Goal: Task Accomplishment & Management: Use online tool/utility

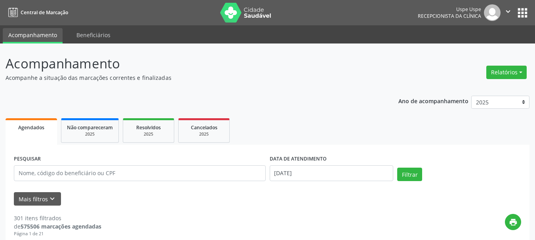
select select "9"
type input "[PERSON_NAME]"
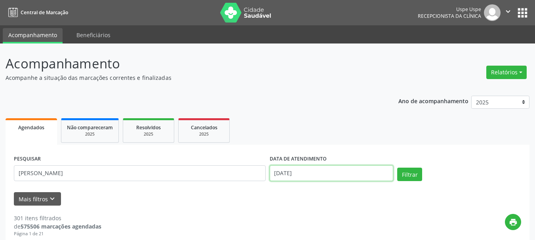
click at [328, 176] on input "[DATE]" at bounding box center [332, 174] width 124 height 16
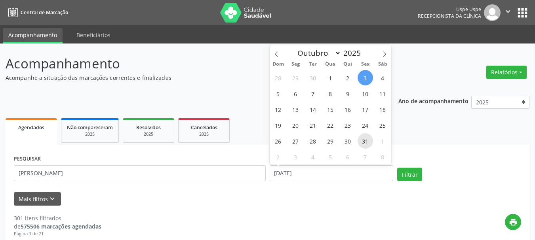
click at [360, 139] on span "31" at bounding box center [365, 141] width 15 height 15
type input "[DATE]"
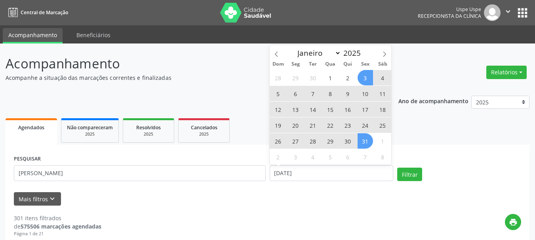
click at [365, 75] on span "3" at bounding box center [365, 77] width 15 height 15
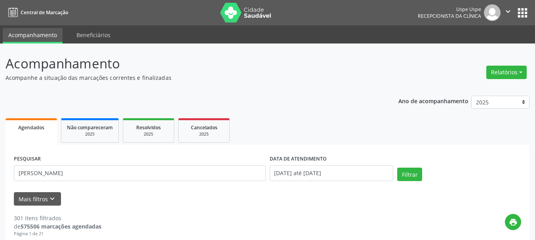
click at [408, 160] on div "PESQUISAR [PERSON_NAME] DATA DE ATENDIMENTO [DATE] até [DATE] Filtrar" at bounding box center [267, 170] width 511 height 34
click at [408, 172] on button "Filtrar" at bounding box center [409, 174] width 25 height 13
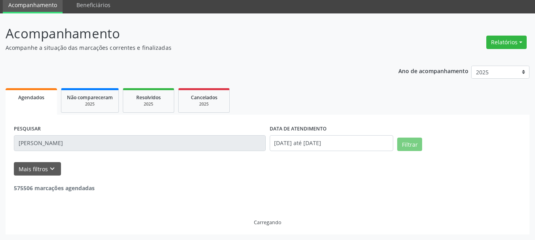
scroll to position [4, 0]
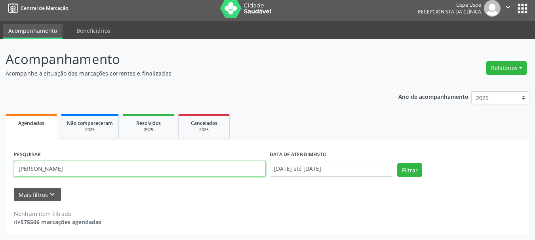
click at [56, 172] on input "[PERSON_NAME]" at bounding box center [140, 169] width 252 height 16
click at [397, 164] on button "Filtrar" at bounding box center [409, 170] width 25 height 13
click at [55, 169] on input "[PERSON_NAME]" at bounding box center [140, 169] width 252 height 16
type input "[PERSON_NAME]"
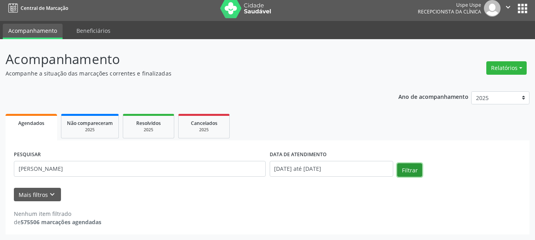
click at [401, 172] on button "Filtrar" at bounding box center [409, 170] width 25 height 13
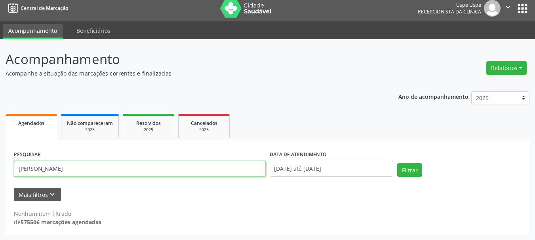
click at [120, 168] on input "[PERSON_NAME]" at bounding box center [140, 169] width 252 height 16
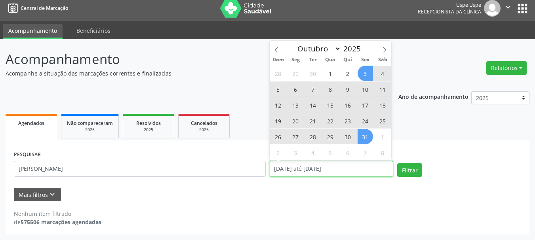
drag, startPoint x: 300, startPoint y: 170, endPoint x: 304, endPoint y: 137, distance: 34.0
click at [299, 170] on input "[DATE] até [DATE]" at bounding box center [332, 169] width 124 height 16
click at [346, 72] on span "2" at bounding box center [347, 73] width 15 height 15
type input "[DATE]"
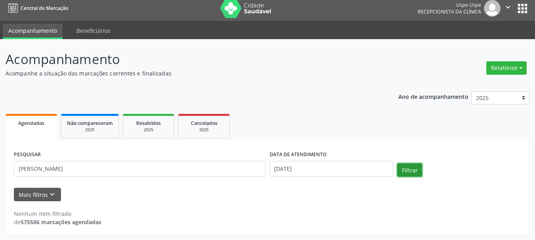
click at [401, 168] on button "Filtrar" at bounding box center [409, 170] width 25 height 13
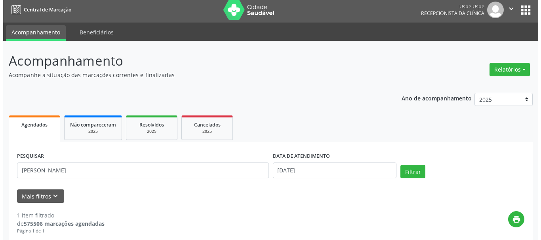
scroll to position [0, 0]
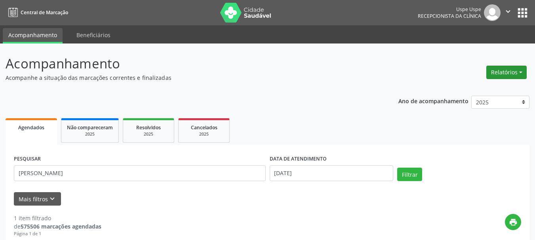
click at [504, 70] on button "Relatórios" at bounding box center [507, 72] width 40 height 13
click at [460, 91] on link "Agendamentos" at bounding box center [484, 89] width 85 height 11
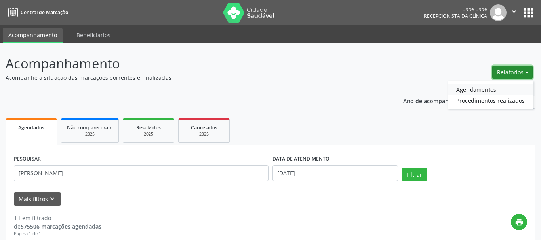
select select "9"
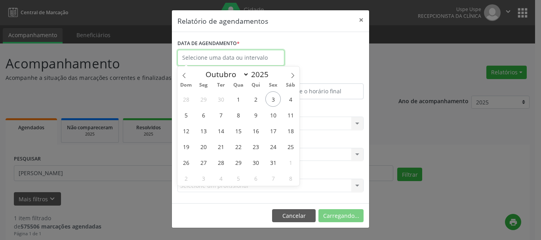
click at [268, 64] on input "text" at bounding box center [230, 58] width 107 height 16
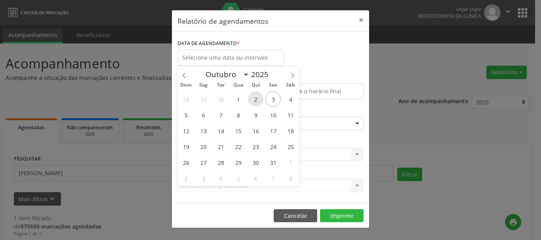
click at [256, 99] on span "2" at bounding box center [255, 99] width 15 height 15
type input "[DATE]"
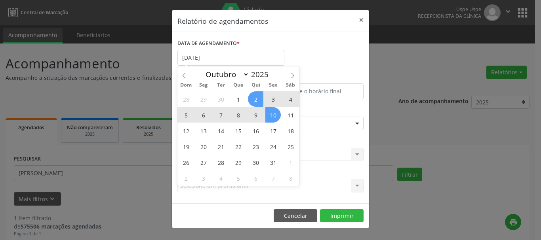
click at [275, 110] on span "10" at bounding box center [272, 114] width 15 height 15
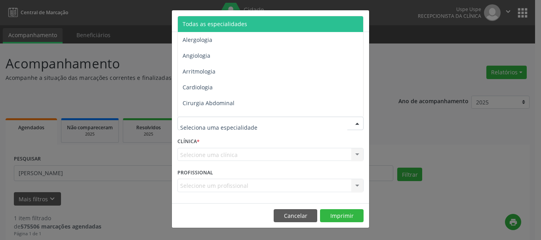
click at [225, 27] on span "Todas as especialidades" at bounding box center [215, 24] width 65 height 8
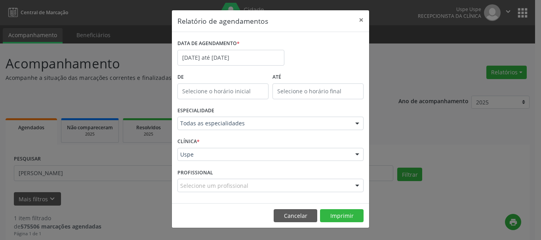
drag, startPoint x: 205, startPoint y: 160, endPoint x: 200, endPoint y: 147, distance: 13.7
click at [204, 160] on div "Uspe" at bounding box center [270, 154] width 186 height 13
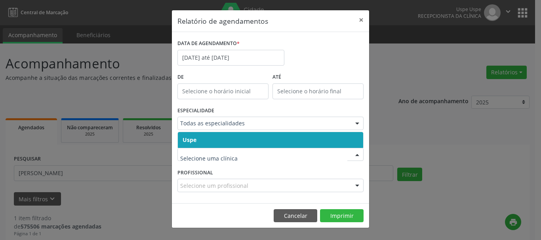
click at [199, 132] on span "Uspe" at bounding box center [270, 140] width 185 height 16
click at [199, 132] on form "DATA DE AGENDAMENTO * [DATE] até [DATE] De ATÉ ESPECIALIDADE Todas as especiali…" at bounding box center [270, 118] width 186 height 160
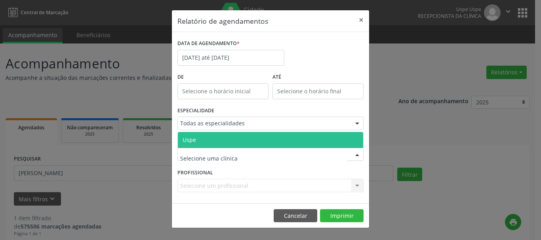
click at [198, 140] on span "Uspe" at bounding box center [270, 140] width 185 height 16
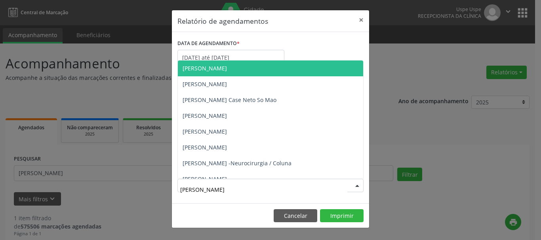
type input "[PERSON_NAME]"
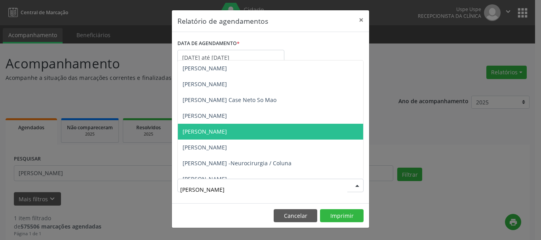
click at [218, 133] on span "[PERSON_NAME]" at bounding box center [205, 132] width 44 height 8
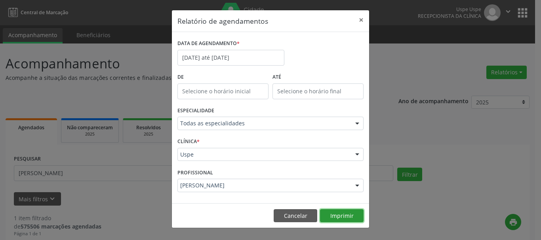
click at [347, 210] on button "Imprimir" at bounding box center [342, 216] width 44 height 13
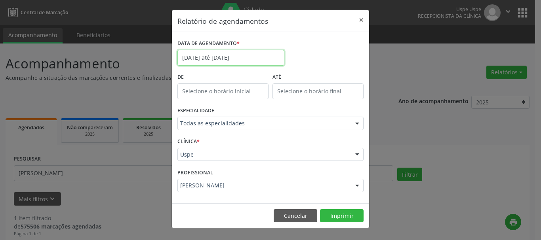
click at [239, 50] on input "[DATE] até [DATE]" at bounding box center [230, 58] width 107 height 16
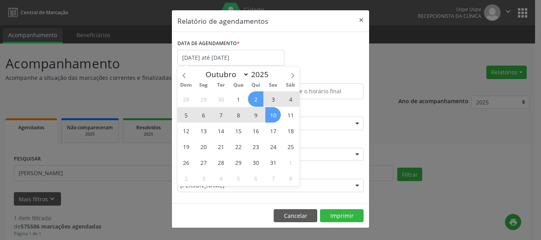
click at [200, 114] on span "6" at bounding box center [203, 114] width 15 height 15
type input "[DATE]"
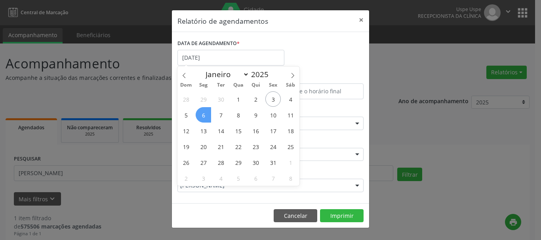
click at [200, 114] on span "6" at bounding box center [203, 114] width 15 height 15
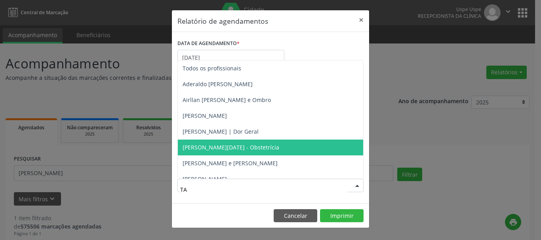
type input "TAT"
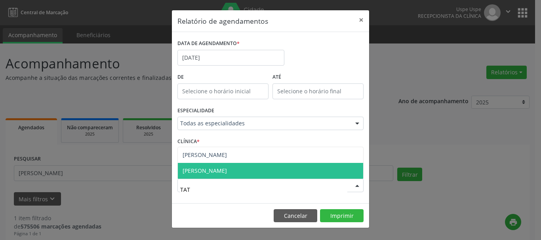
click at [200, 175] on span "[PERSON_NAME]" at bounding box center [270, 171] width 185 height 16
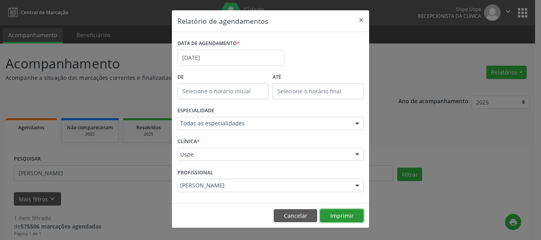
click at [326, 213] on button "Imprimir" at bounding box center [342, 216] width 44 height 13
